Goal: Navigation & Orientation: Find specific page/section

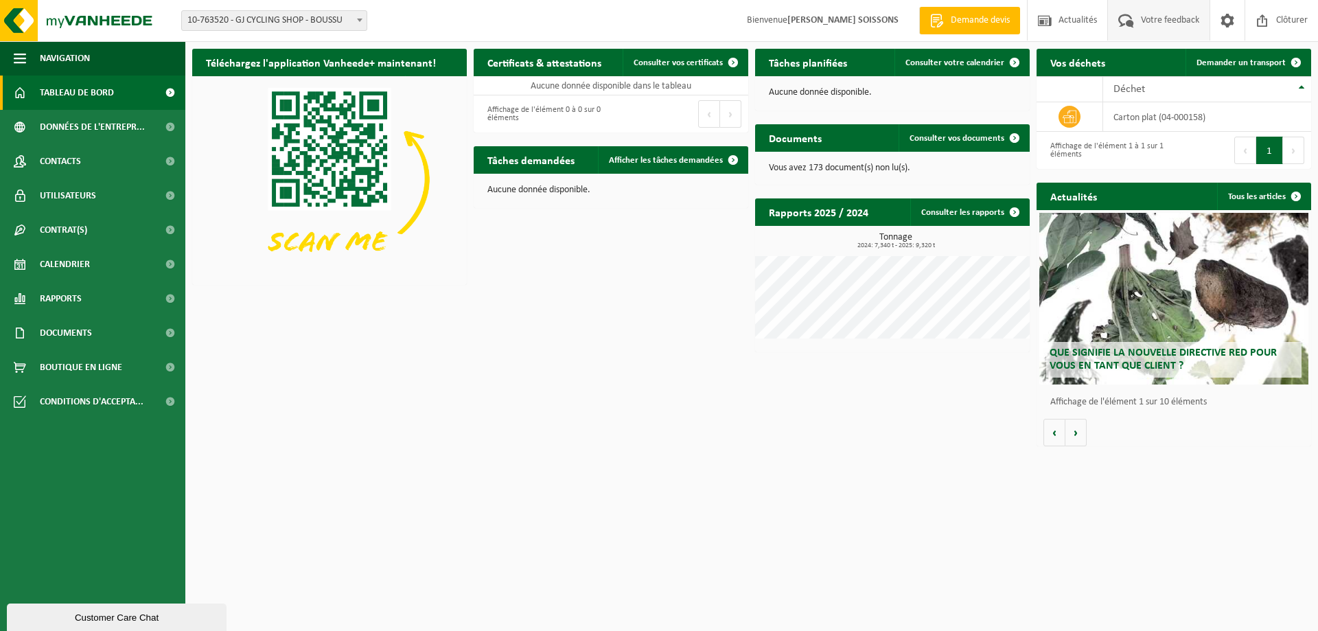
click at [1140, 22] on span "Votre feedback" at bounding box center [1170, 20] width 65 height 41
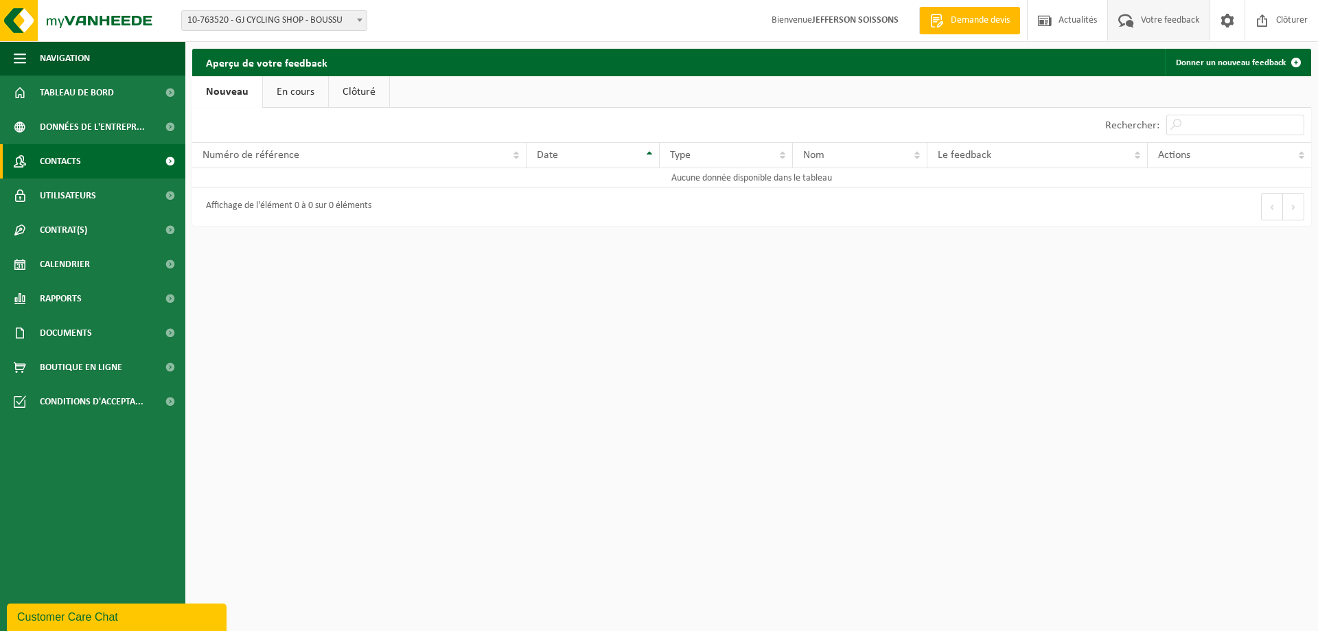
click at [88, 159] on link "Contacts" at bounding box center [92, 161] width 185 height 34
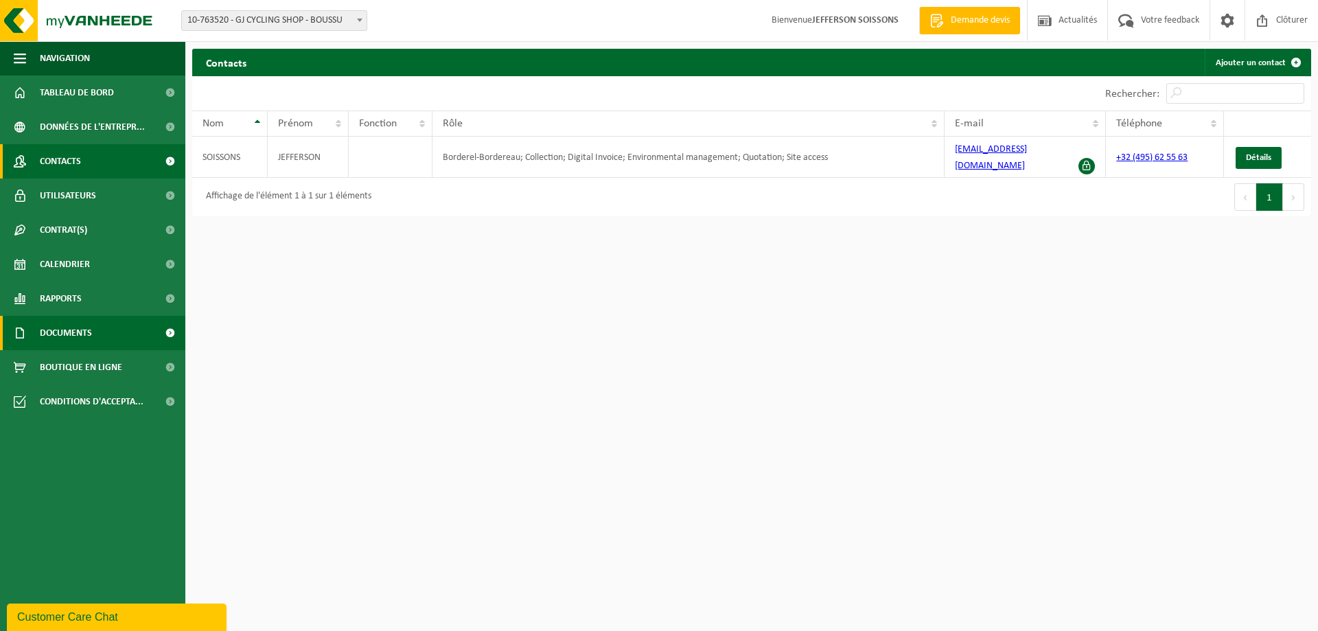
click at [111, 334] on link "Documents" at bounding box center [92, 333] width 185 height 34
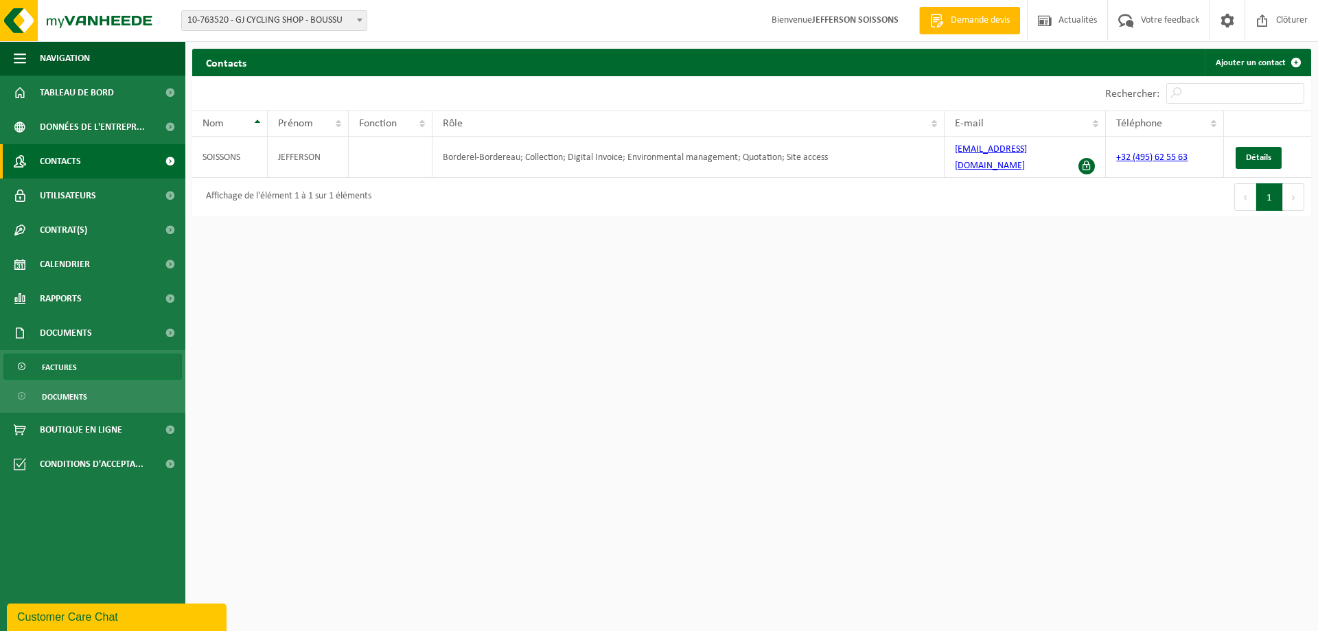
click at [114, 367] on link "Factures" at bounding box center [92, 367] width 179 height 26
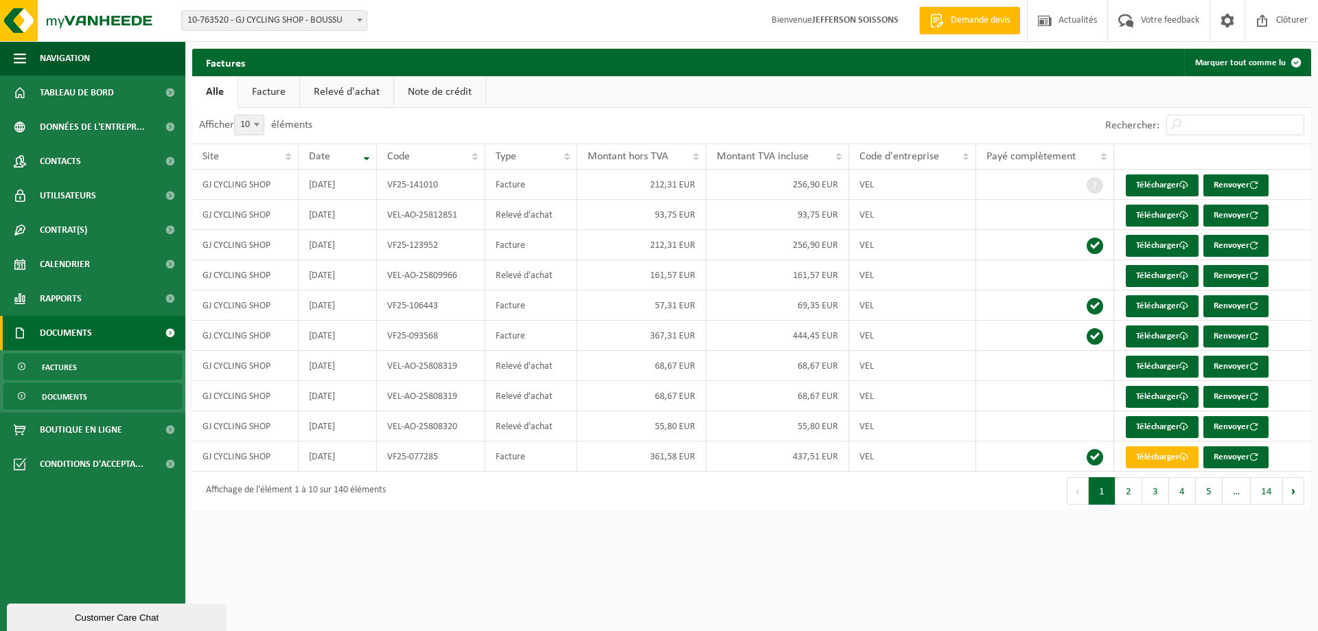
click at [108, 389] on link "Documents" at bounding box center [92, 396] width 179 height 26
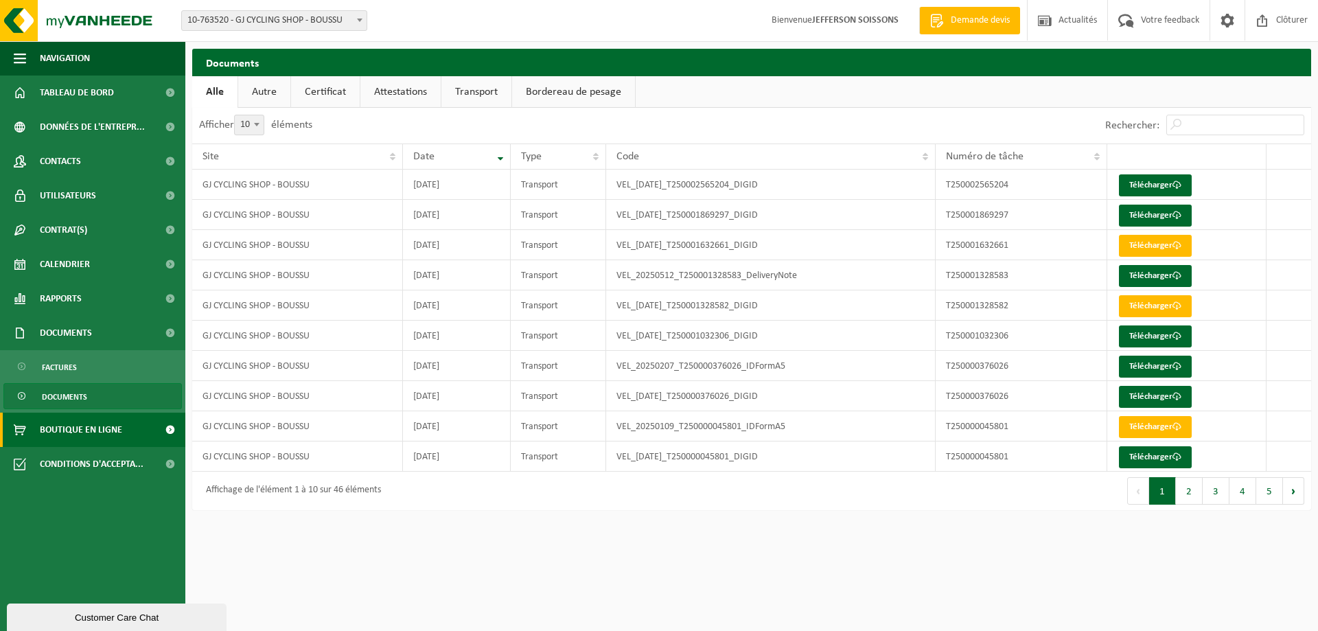
click at [96, 426] on span "Boutique en ligne" at bounding box center [81, 430] width 82 height 34
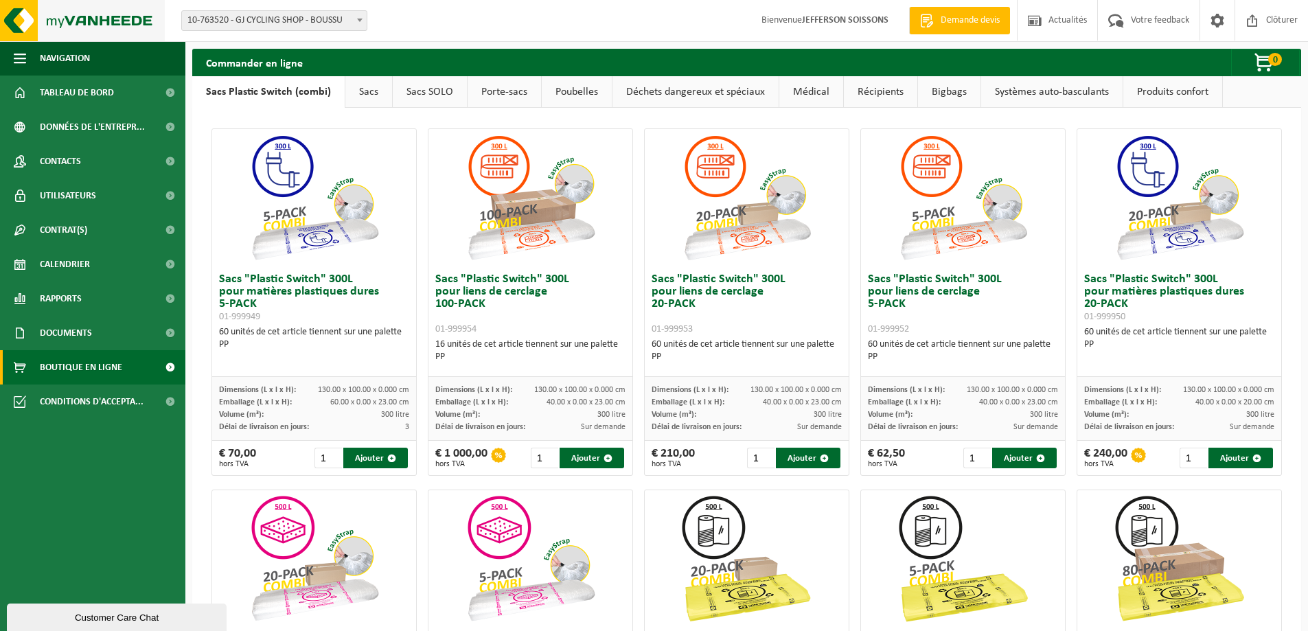
click at [41, 5] on img at bounding box center [82, 20] width 165 height 41
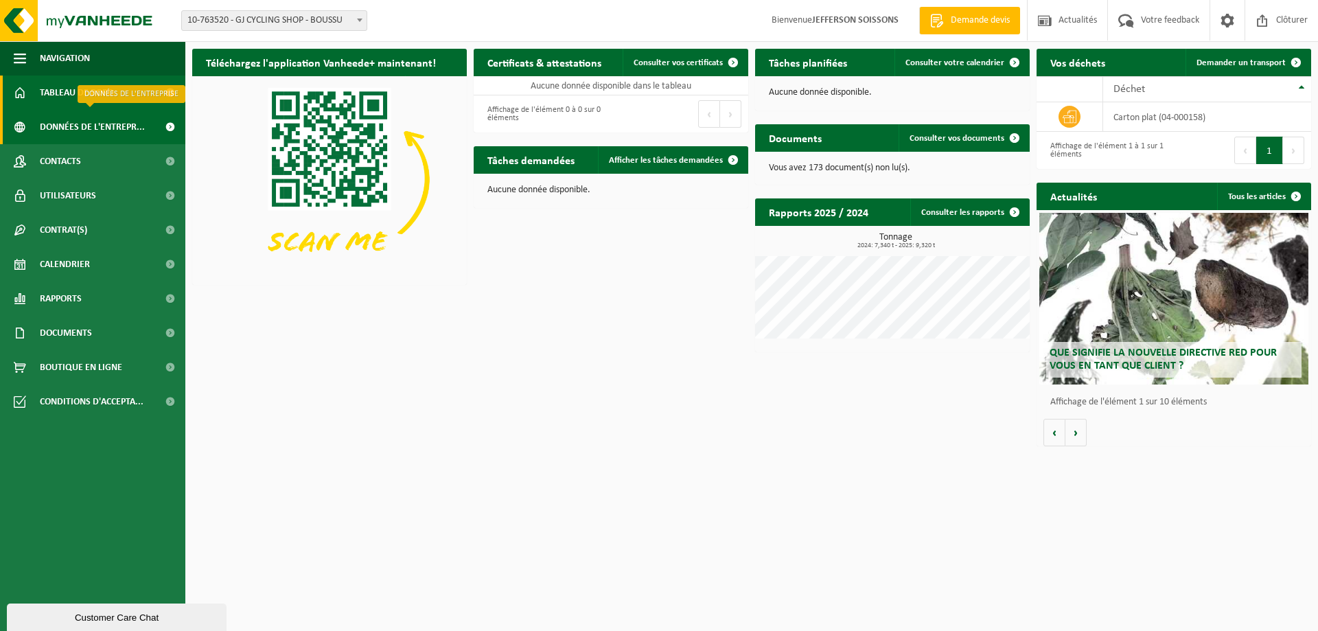
click at [62, 122] on span "Données de l'entrepr..." at bounding box center [92, 127] width 105 height 34
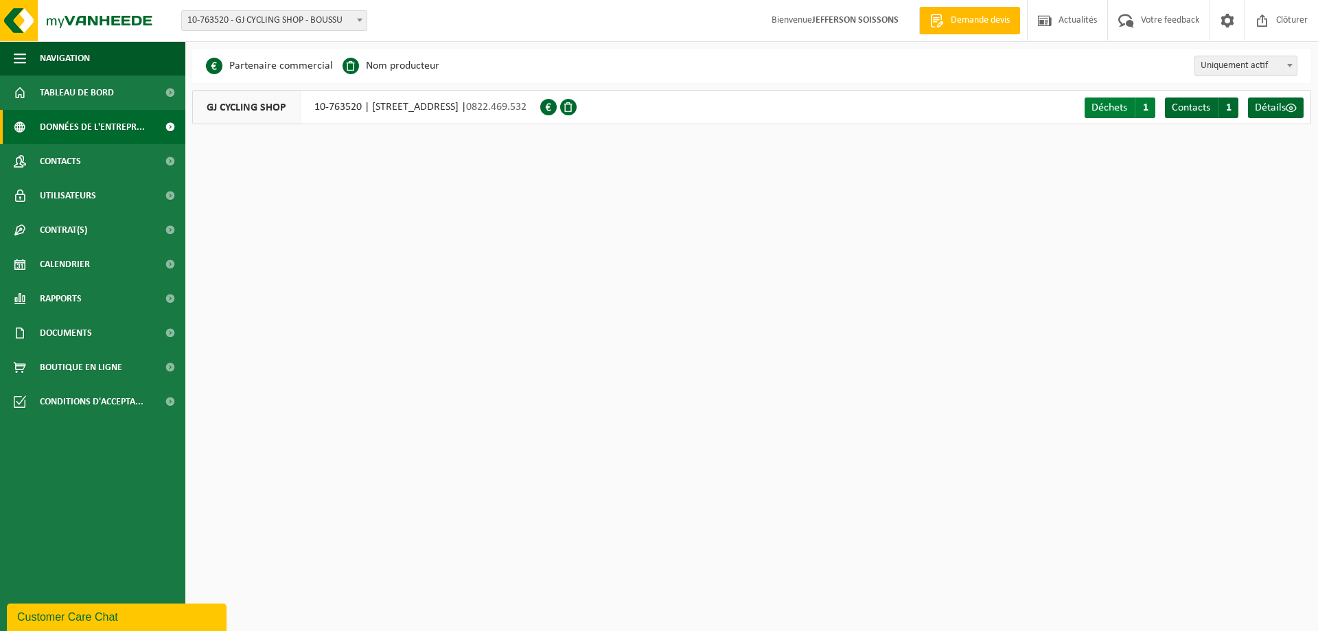
click at [1097, 111] on span "Déchets" at bounding box center [1110, 107] width 36 height 11
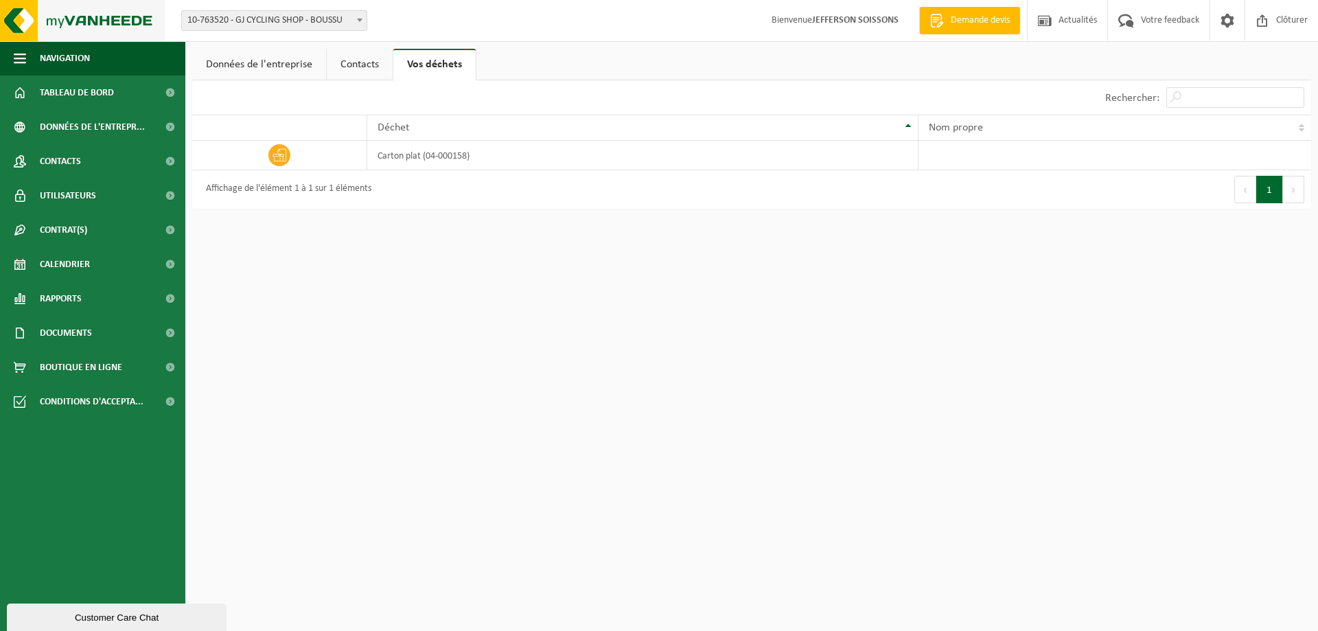
click at [50, 24] on img at bounding box center [82, 20] width 165 height 41
